Goal: Transaction & Acquisition: Book appointment/travel/reservation

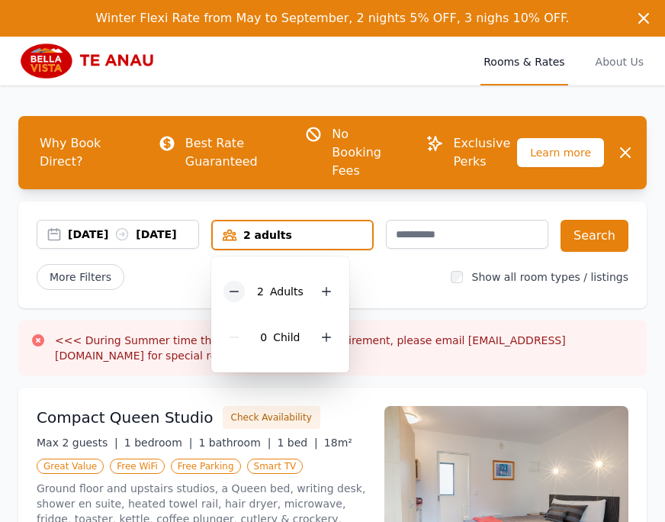
click at [234, 285] on icon at bounding box center [234, 291] width 12 height 12
click at [387, 280] on div "More Filters" at bounding box center [238, 277] width 402 height 26
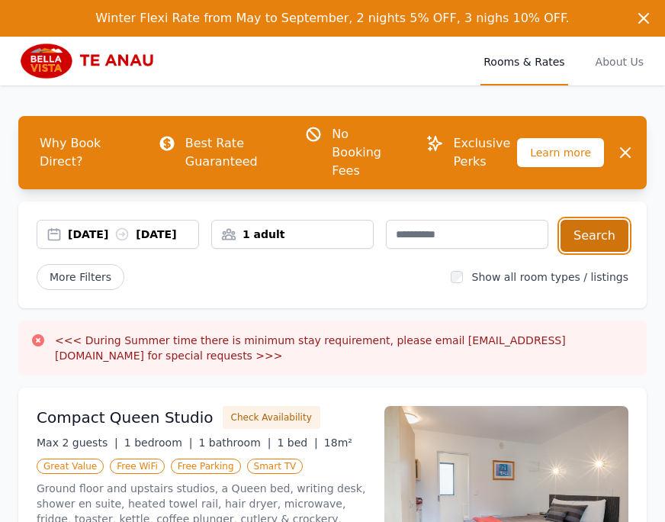
click at [589, 236] on button "Search" at bounding box center [595, 236] width 68 height 32
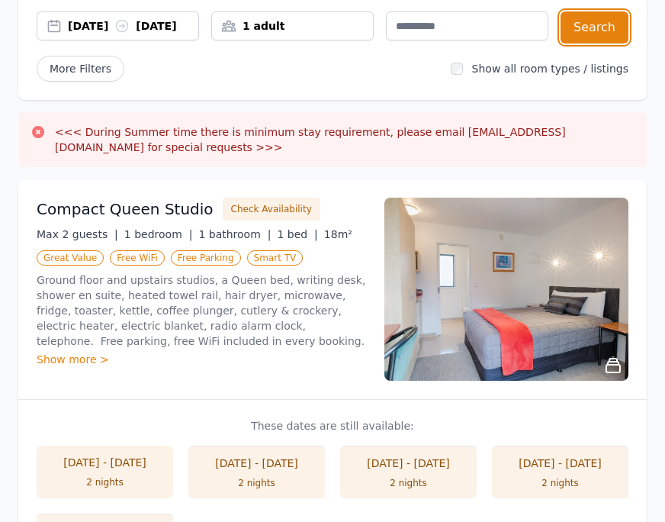
scroll to position [219, 0]
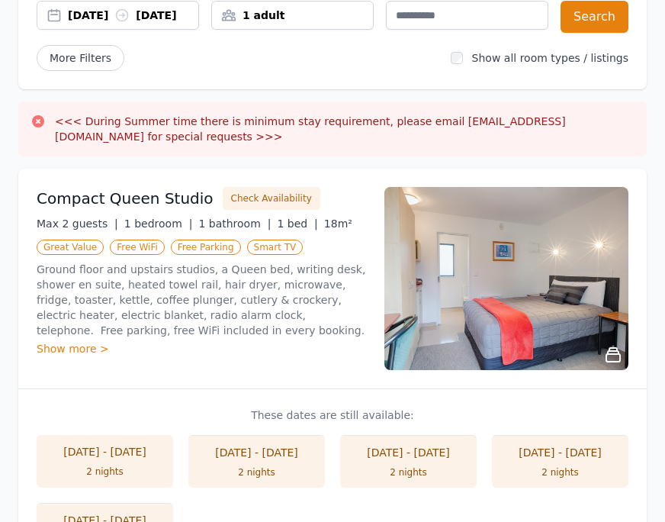
click at [66, 355] on div "Show more >" at bounding box center [201, 348] width 329 height 15
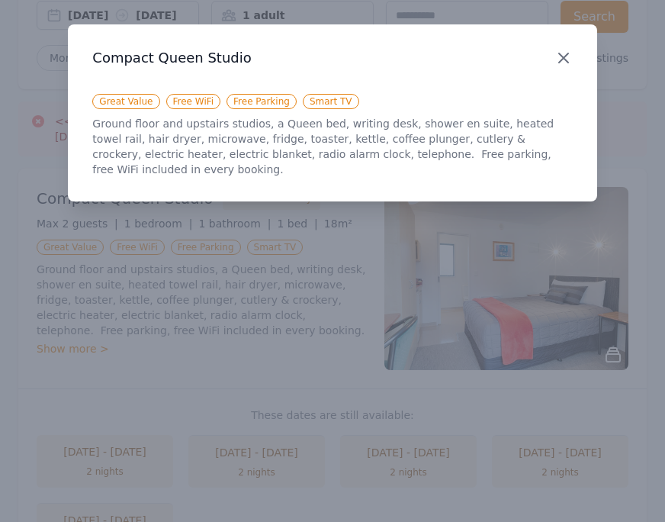
click at [558, 55] on icon "button" at bounding box center [563, 58] width 18 height 18
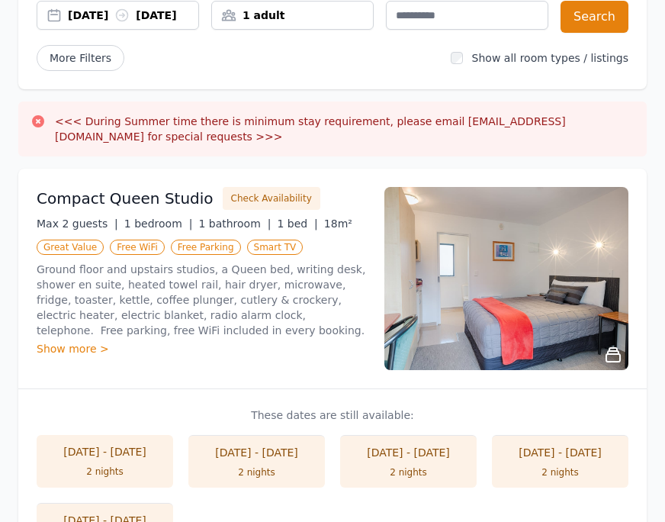
click at [325, 283] on p "Ground floor and upstairs studios, a Queen bed, writing desk, shower en suite, …" at bounding box center [201, 300] width 329 height 76
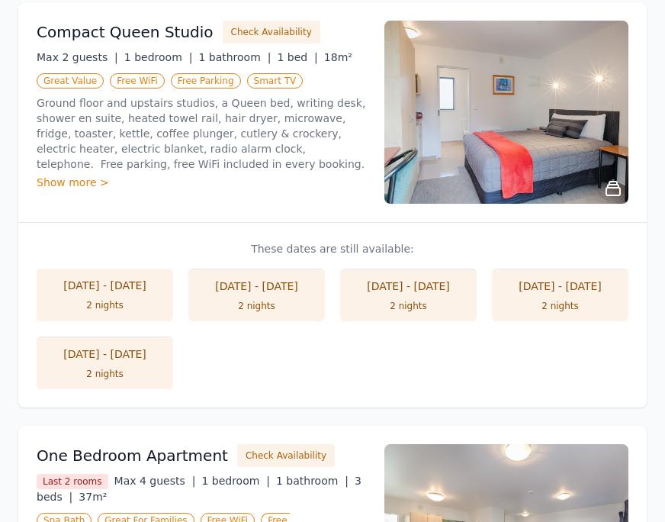
scroll to position [380, 0]
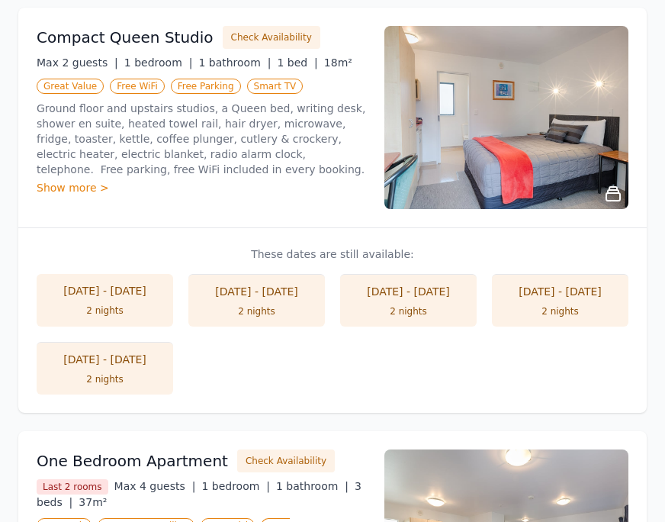
click at [406, 312] on div "2 nights" at bounding box center [408, 311] width 106 height 12
